Goal: Navigation & Orientation: Find specific page/section

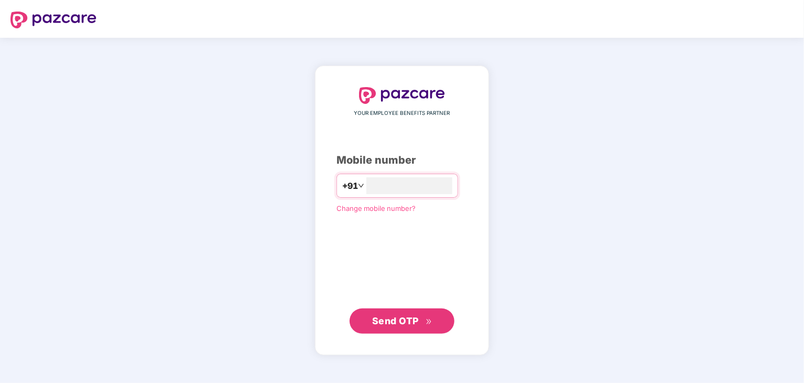
type input "**********"
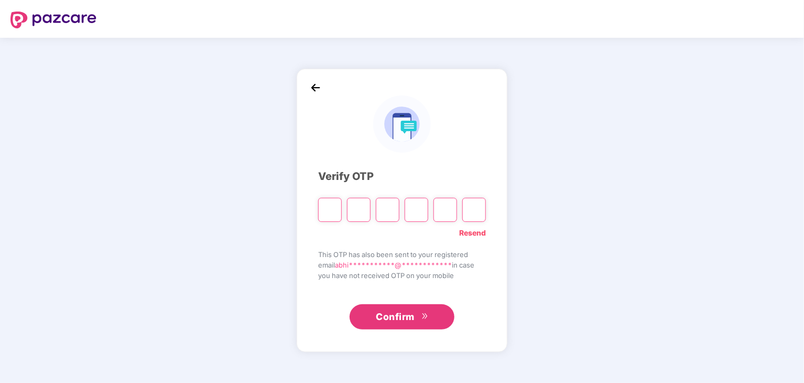
type input "*"
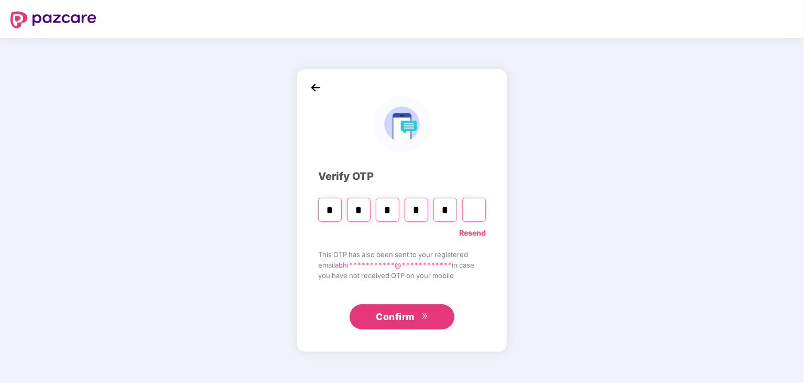
type input "*"
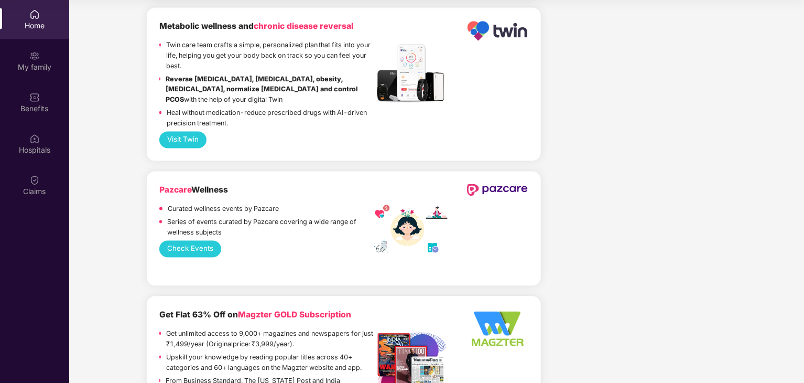
scroll to position [996, 0]
click at [208, 240] on button "Check Events" at bounding box center [190, 248] width 62 height 17
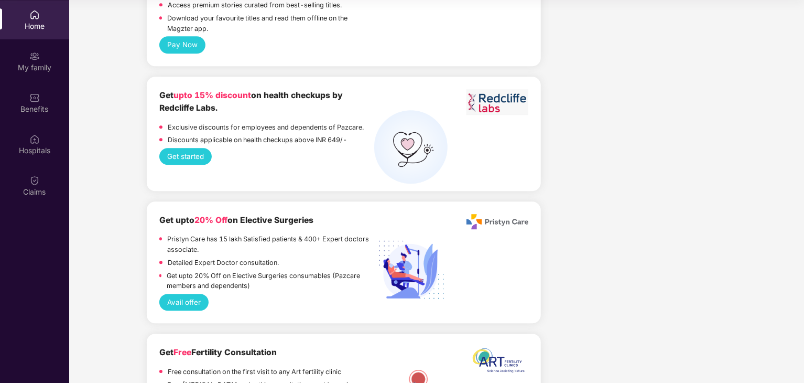
scroll to position [1405, 0]
click at [190, 147] on button "Get started" at bounding box center [185, 155] width 53 height 17
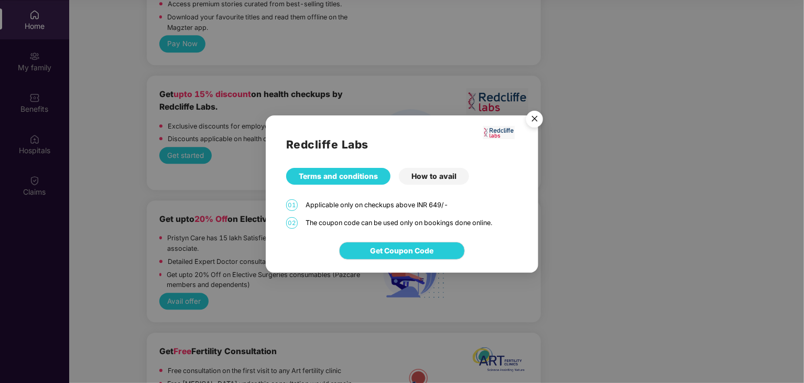
click at [534, 118] on img "Close" at bounding box center [534, 120] width 29 height 29
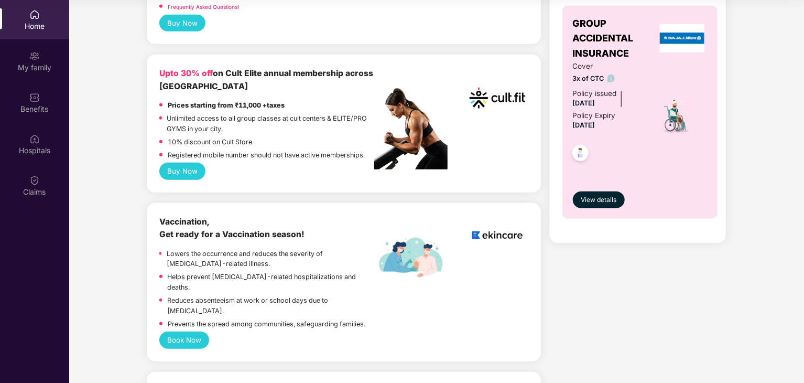
scroll to position [0, 0]
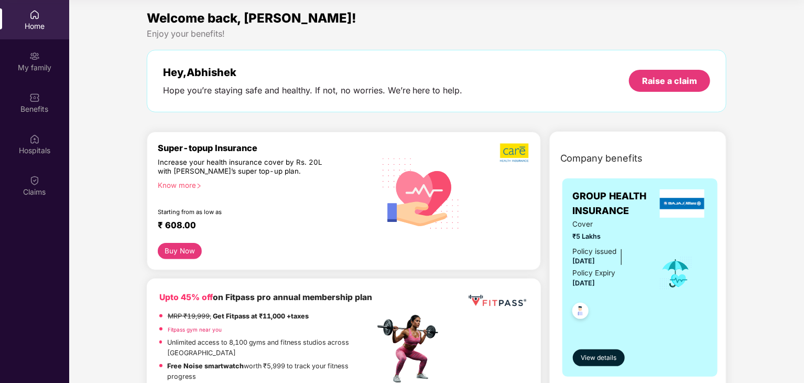
click at [38, 20] on div "Home" at bounding box center [34, 19] width 69 height 39
